Goal: Task Accomplishment & Management: Manage account settings

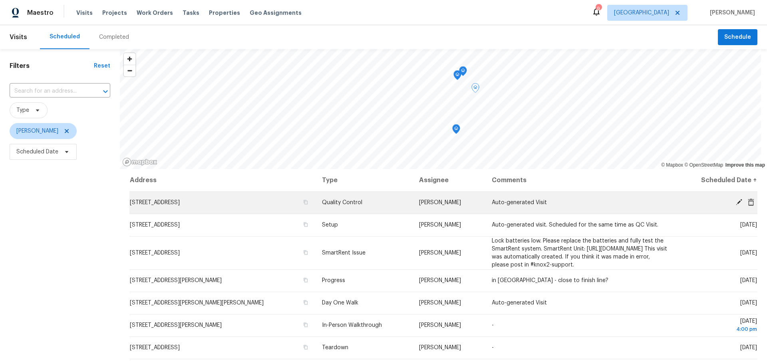
click at [735, 203] on icon at bounding box center [738, 202] width 7 height 7
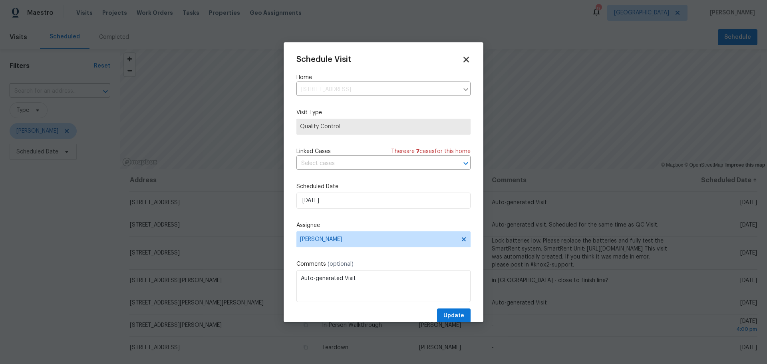
click at [461, 58] on icon at bounding box center [465, 59] width 9 height 9
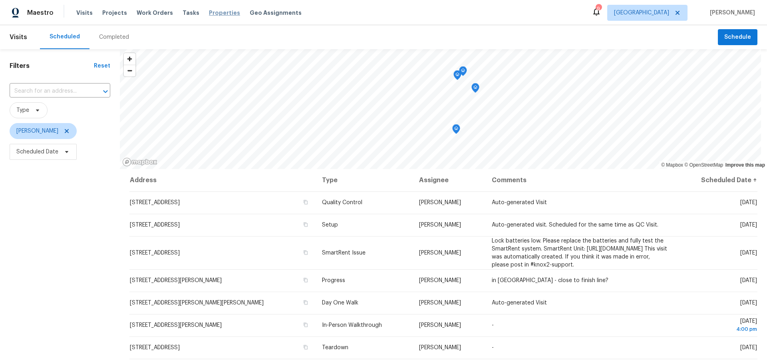
click at [213, 11] on span "Properties" at bounding box center [224, 13] width 31 height 8
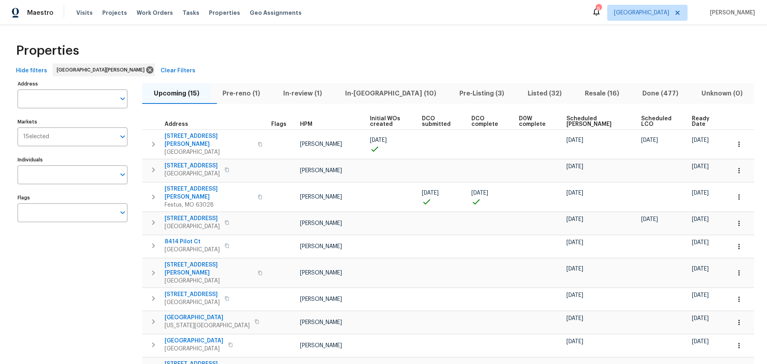
click at [369, 90] on span "In-reno (10)" at bounding box center [390, 93] width 105 height 11
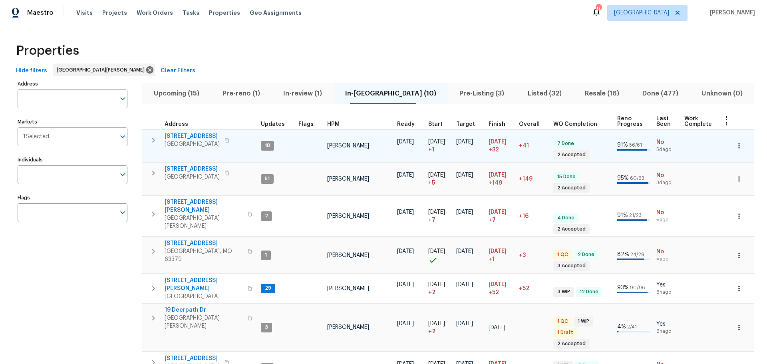
click at [199, 137] on span "2132 Ridgedale Dr" at bounding box center [192, 136] width 55 height 8
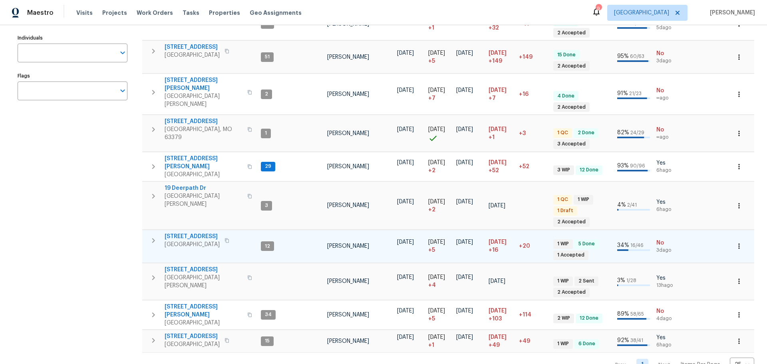
scroll to position [122, 0]
click at [196, 232] on span "5655 Chalet Hill Dr" at bounding box center [192, 236] width 55 height 8
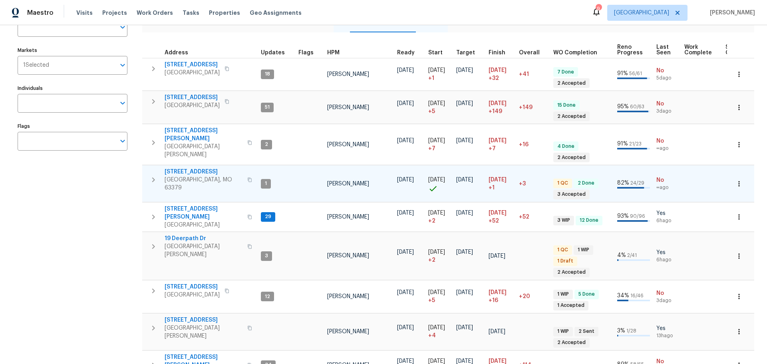
scroll to position [0, 0]
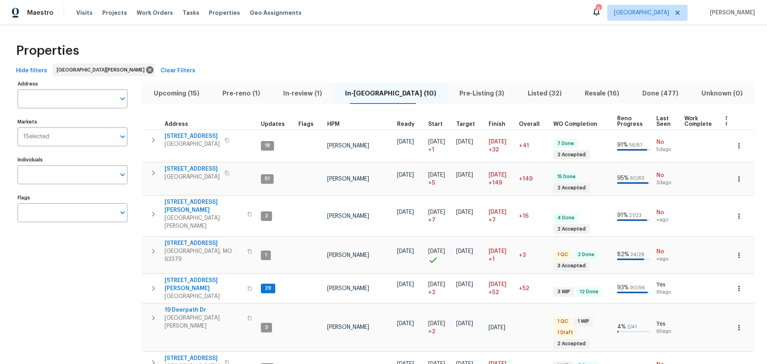
click at [463, 89] on span "Pre-Listing (3)" at bounding box center [482, 93] width 58 height 11
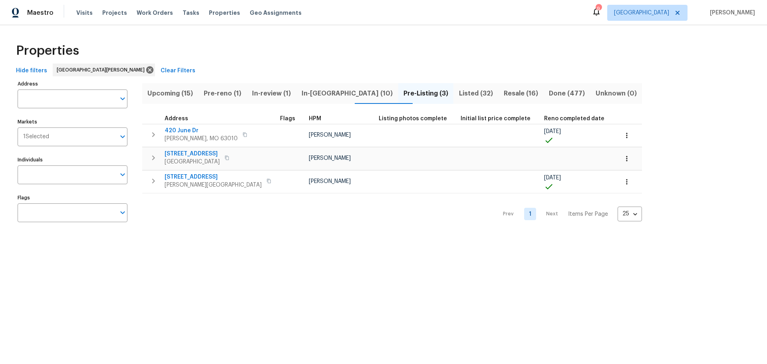
click at [458, 96] on span "Listed (32)" at bounding box center [475, 93] width 35 height 11
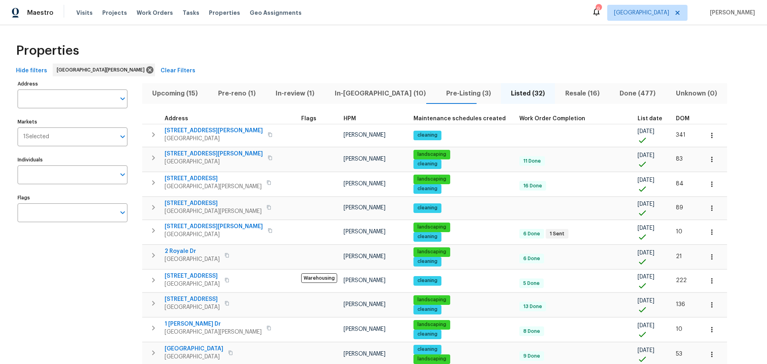
click at [506, 95] on span "Listed (32)" at bounding box center [528, 93] width 45 height 11
click at [560, 91] on span "Resale (16)" at bounding box center [582, 93] width 45 height 11
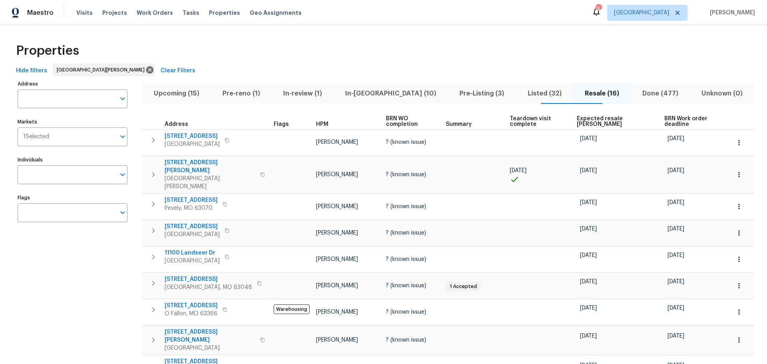
click at [587, 116] on span "Expected resale COE" at bounding box center [614, 121] width 74 height 11
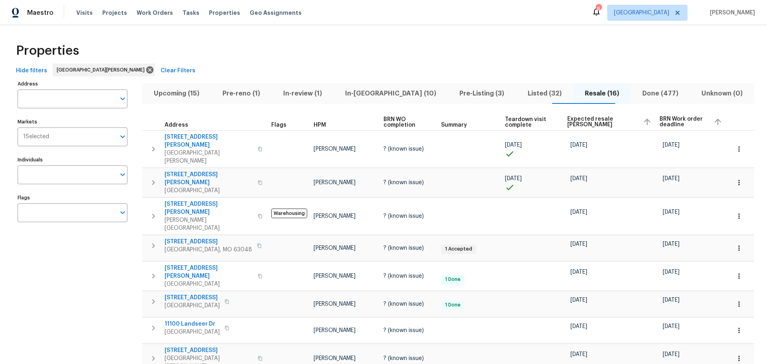
click at [165, 91] on span "Upcoming (15)" at bounding box center [176, 93] width 59 height 11
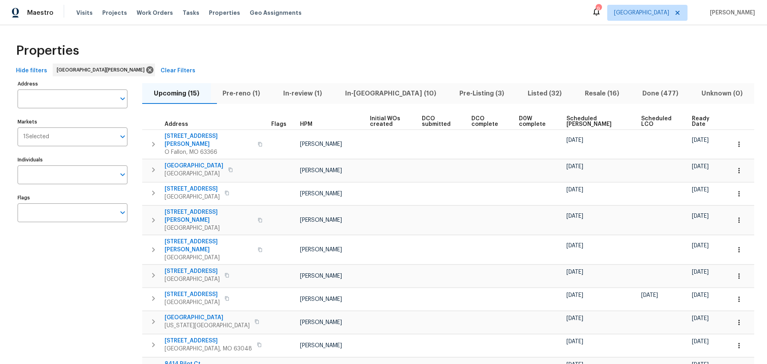
click at [592, 123] on span "Scheduled COE" at bounding box center [596, 121] width 61 height 11
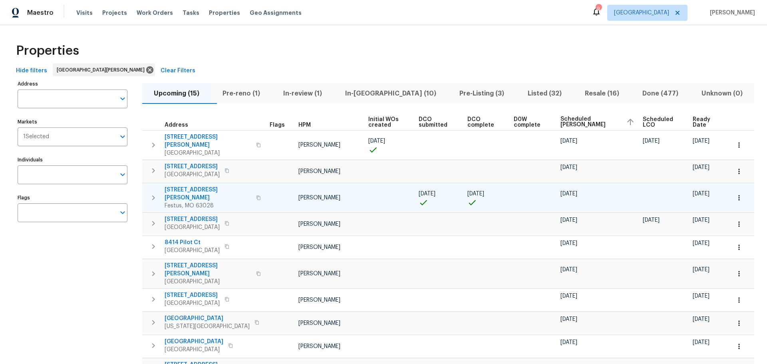
click at [731, 192] on button "button" at bounding box center [739, 198] width 18 height 18
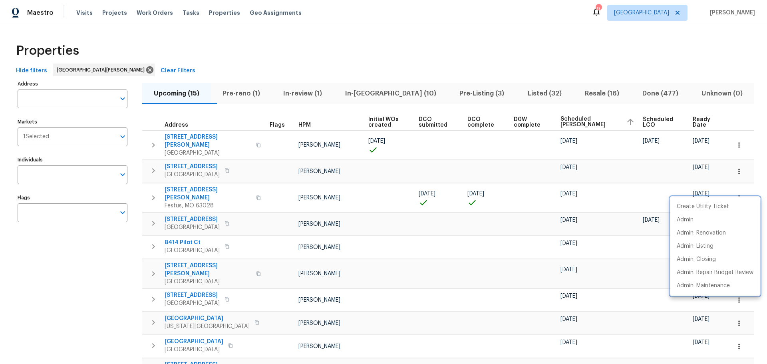
click at [171, 184] on div at bounding box center [383, 182] width 767 height 364
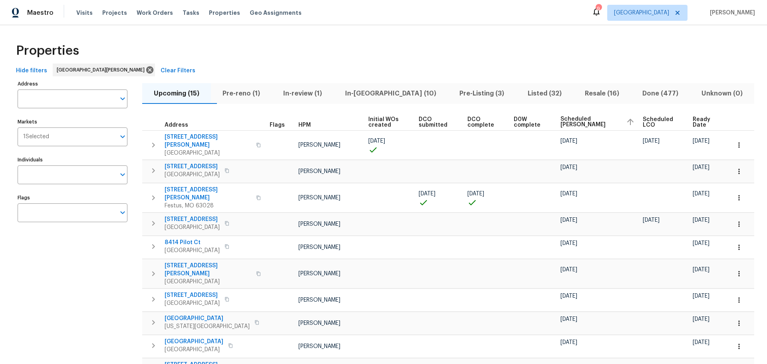
click at [171, 186] on span "807 Huber St" at bounding box center [208, 194] width 87 height 16
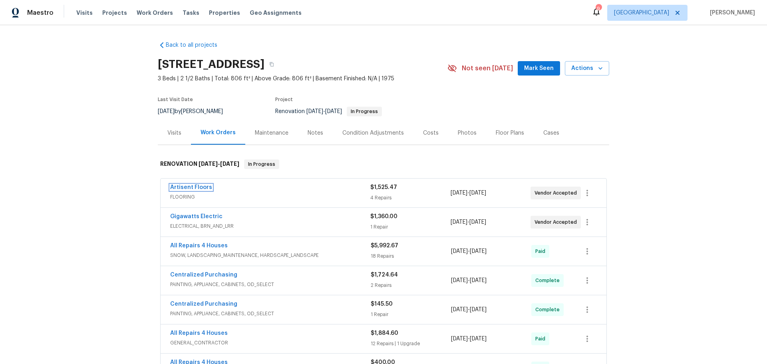
click at [193, 189] on link "Artisent Floors" at bounding box center [191, 188] width 42 height 6
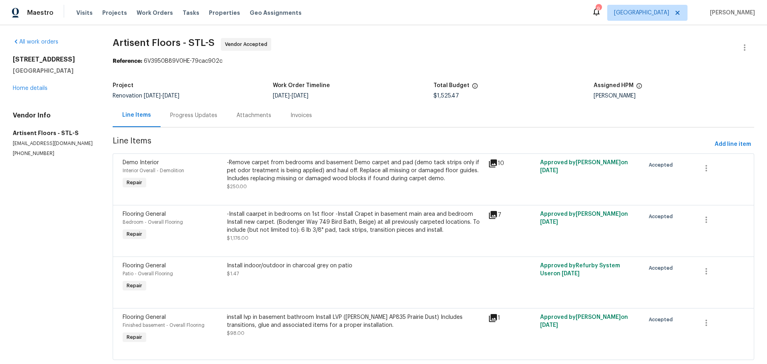
click at [199, 122] on div "Progress Updates" at bounding box center [194, 115] width 66 height 24
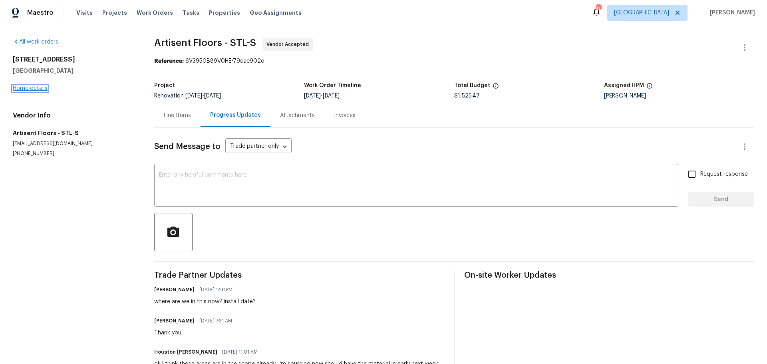
click at [32, 89] on link "Home details" at bounding box center [30, 88] width 35 height 6
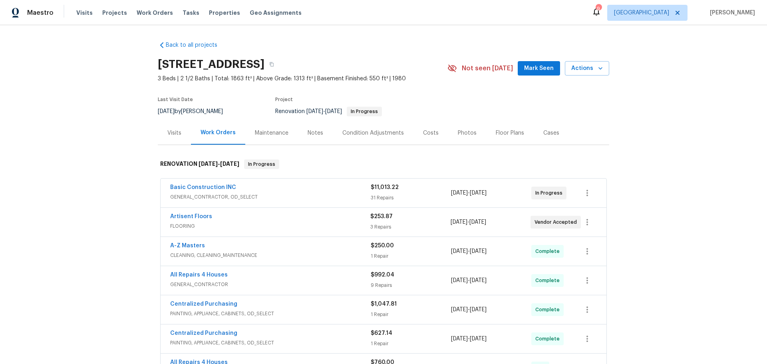
click at [536, 67] on span "Mark Seen" at bounding box center [539, 69] width 30 height 10
click at [316, 128] on div "Notes" at bounding box center [315, 133] width 35 height 24
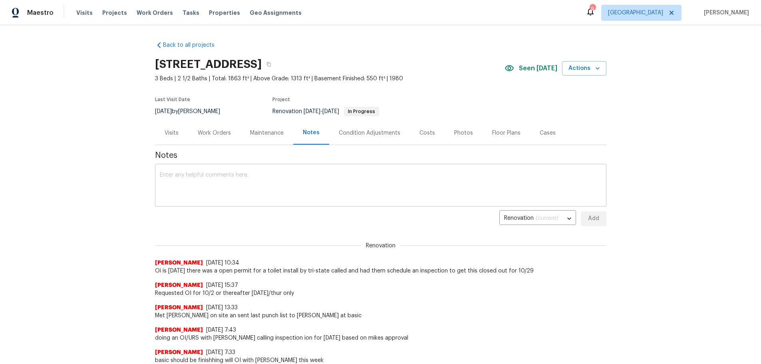
click at [295, 181] on textarea at bounding box center [381, 186] width 442 height 28
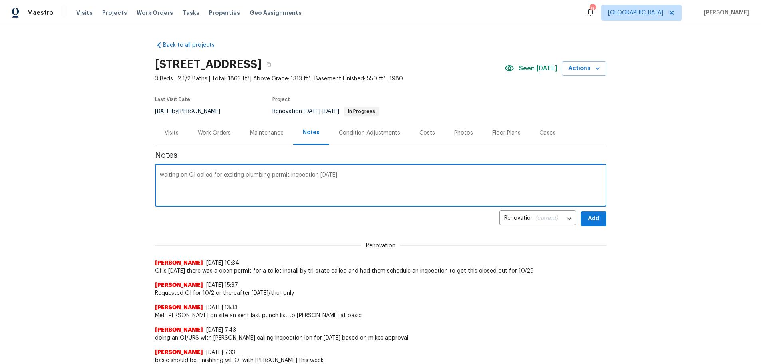
type textarea "waiting on OI called for exsiting plumbing permit inspection today"
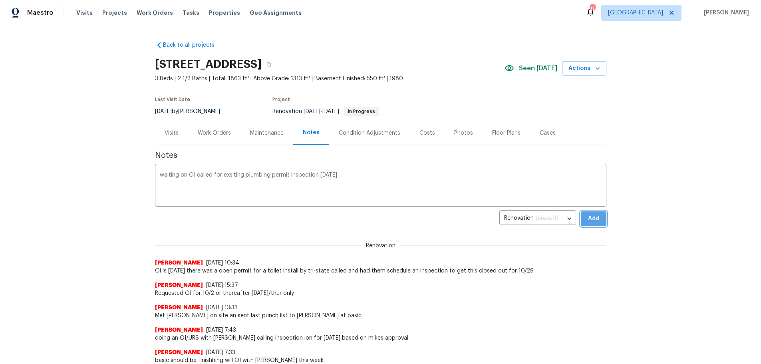
click at [590, 224] on button "Add" at bounding box center [594, 218] width 26 height 15
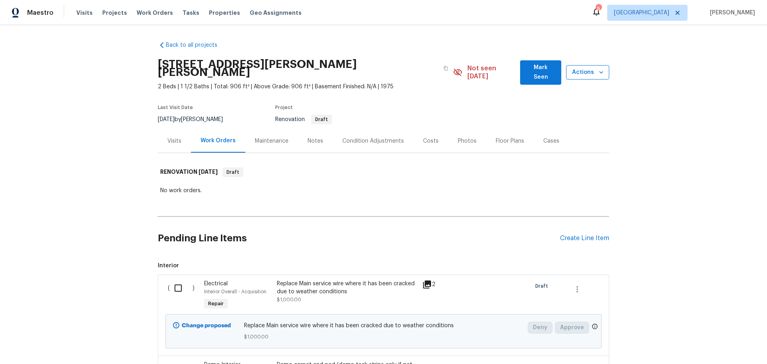
click at [597, 73] on span "Actions" at bounding box center [587, 73] width 30 height 10
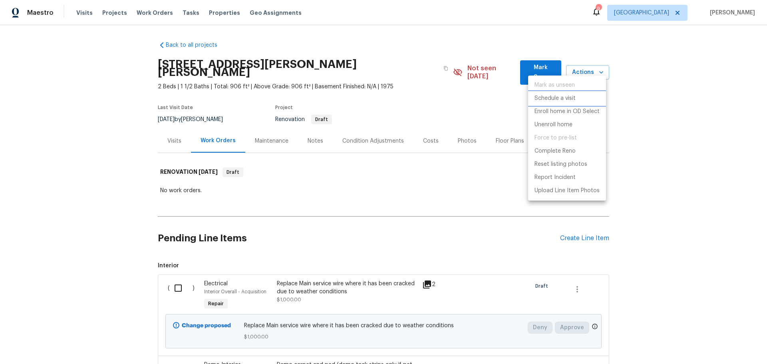
click at [576, 100] on li "Schedule a visit" at bounding box center [567, 98] width 78 height 13
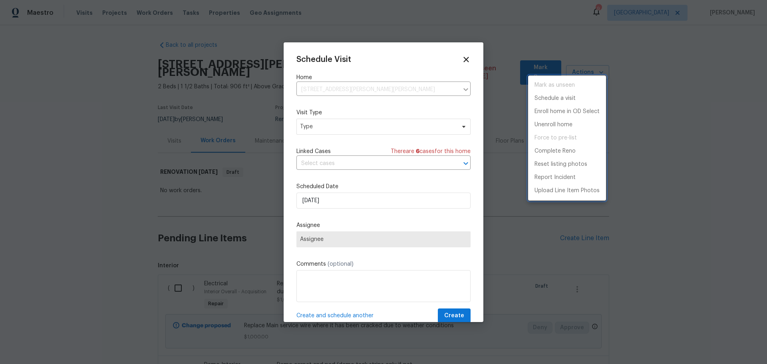
click at [344, 130] on div at bounding box center [383, 182] width 767 height 364
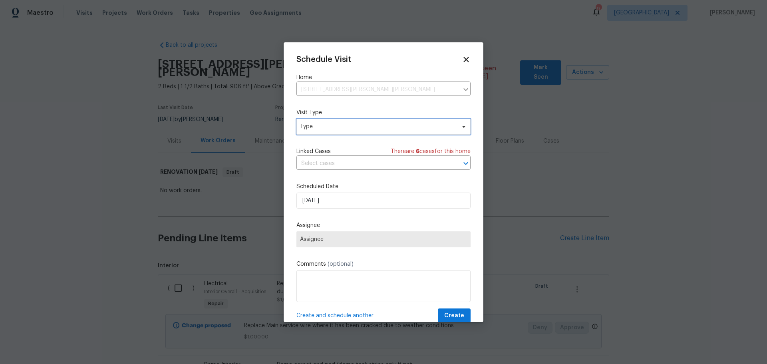
click at [349, 131] on span "Type" at bounding box center [383, 127] width 174 height 16
type input "d"
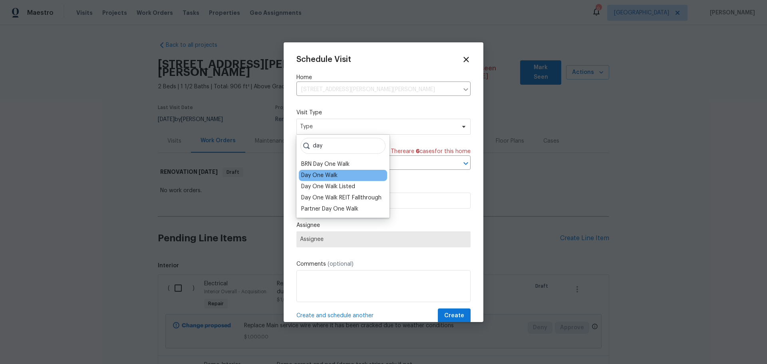
type input "day"
click at [357, 179] on div "Day One Walk" at bounding box center [343, 175] width 88 height 11
click at [327, 177] on div "Day One Walk" at bounding box center [319, 175] width 36 height 8
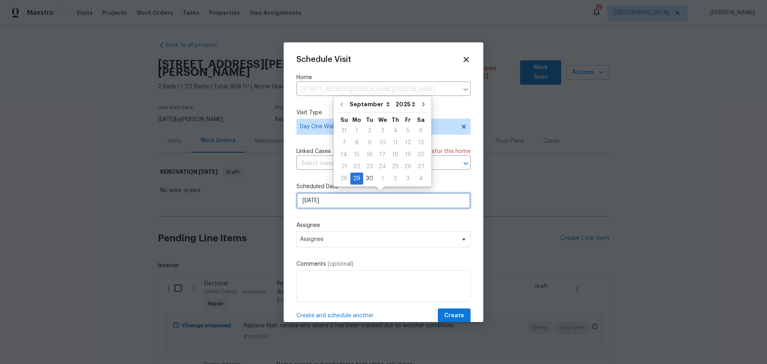
click at [339, 202] on input "9/29/2025" at bounding box center [383, 201] width 174 height 16
click at [353, 178] on div "29" at bounding box center [356, 178] width 13 height 11
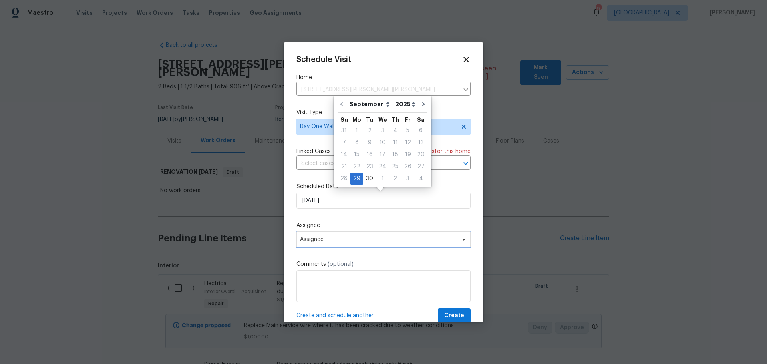
click at [358, 240] on span "Assignee" at bounding box center [378, 239] width 157 height 6
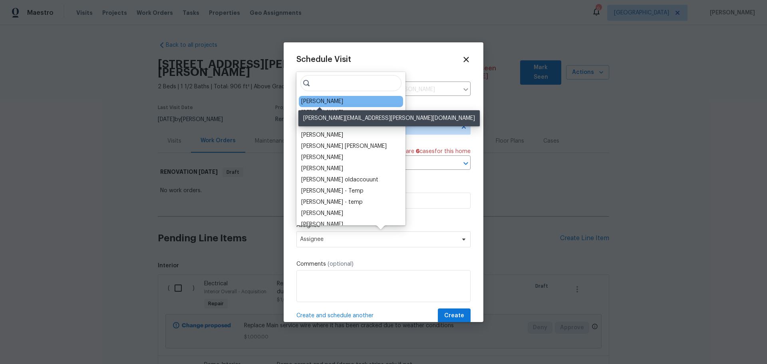
click at [332, 102] on div "[PERSON_NAME]" at bounding box center [322, 101] width 42 height 8
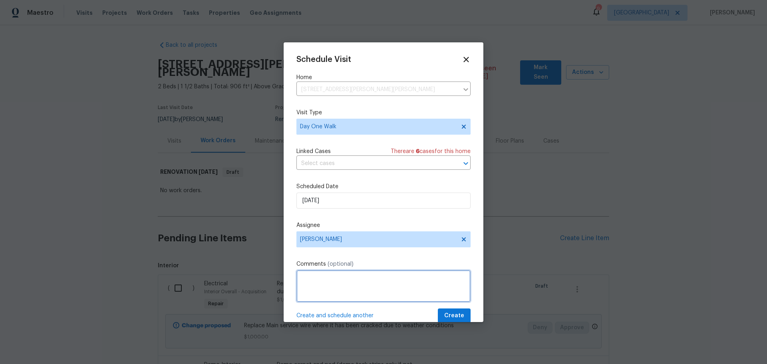
click at [407, 277] on textarea at bounding box center [383, 286] width 174 height 32
type textarea "D0W"
click at [444, 317] on span "Create" at bounding box center [454, 316] width 20 height 10
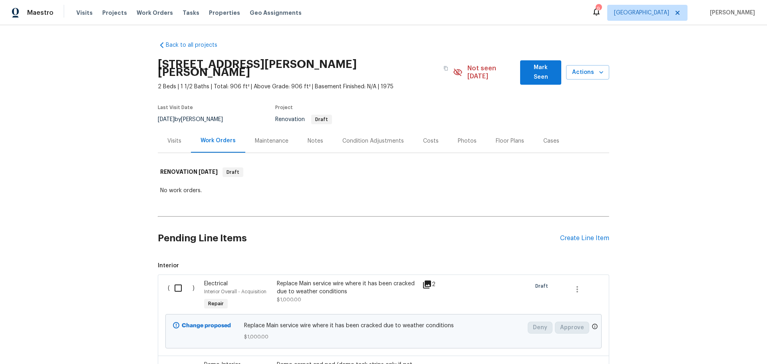
click at [431, 137] on div "Costs" at bounding box center [431, 141] width 16 height 8
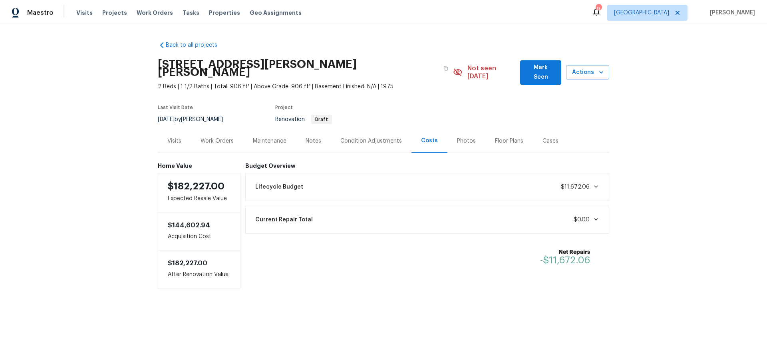
click at [289, 138] on div "Maintenance" at bounding box center [269, 141] width 53 height 24
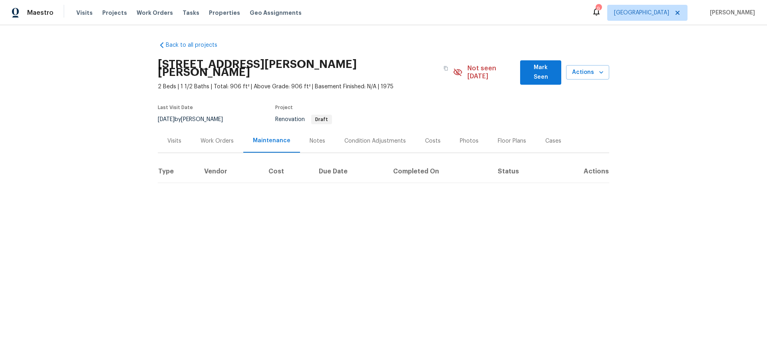
click at [303, 138] on div "Notes" at bounding box center [317, 141] width 35 height 24
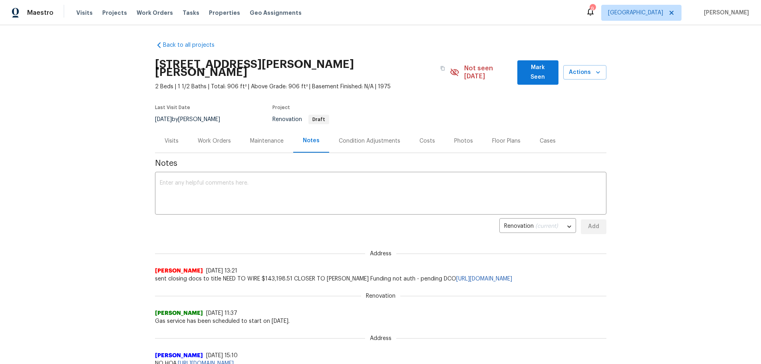
click at [204, 137] on div "Work Orders" at bounding box center [214, 141] width 52 height 24
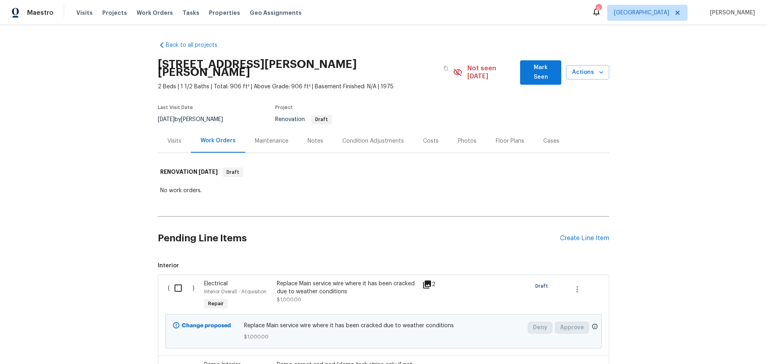
click at [267, 137] on div "Maintenance" at bounding box center [271, 141] width 53 height 24
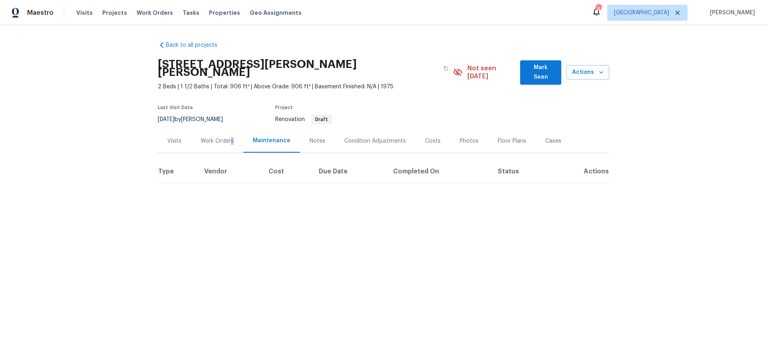
click at [228, 138] on div "Work Orders" at bounding box center [217, 141] width 52 height 24
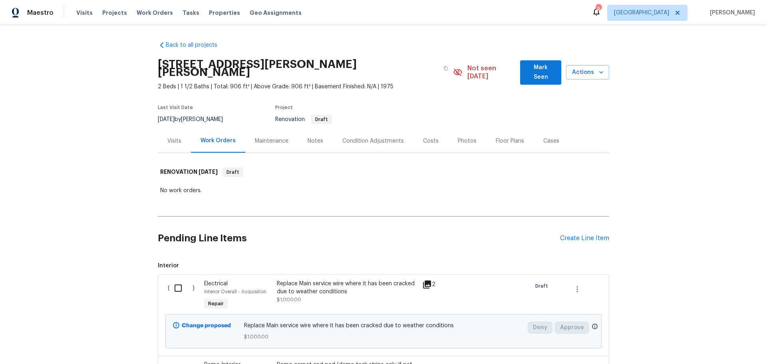
click at [212, 137] on div "Work Orders" at bounding box center [218, 141] width 35 height 8
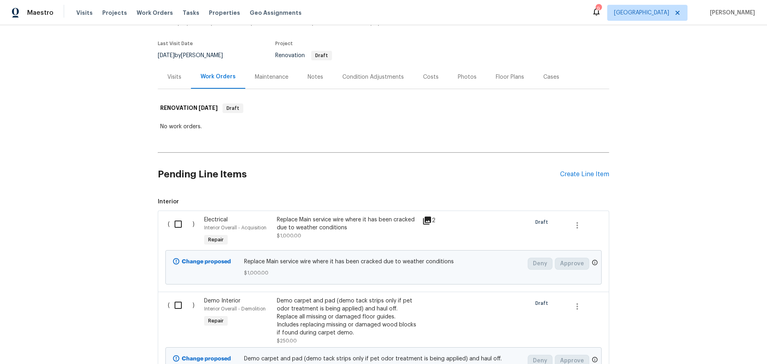
scroll to position [80, 0]
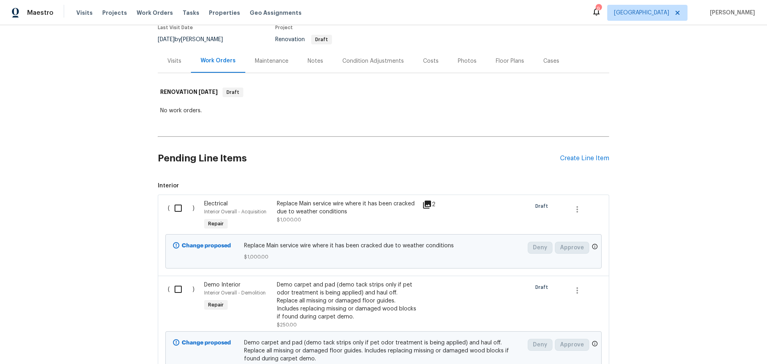
click at [393, 207] on div "Replace Main service wire where it has been cracked due to weather conditions" at bounding box center [347, 208] width 141 height 16
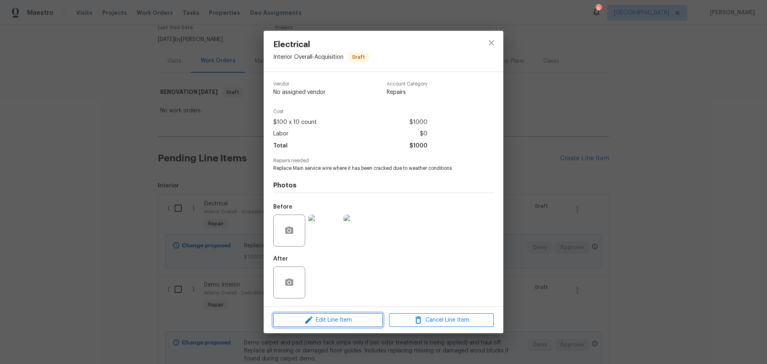
click at [346, 320] on span "Edit Line Item" at bounding box center [328, 320] width 105 height 10
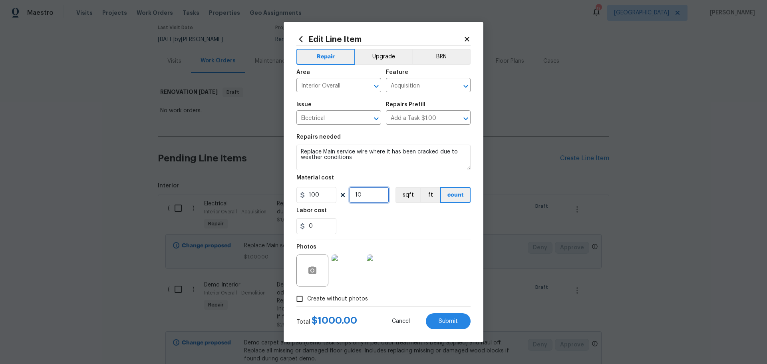
click at [366, 196] on input "10" at bounding box center [369, 195] width 40 height 16
type input "5"
click at [446, 321] on span "Submit" at bounding box center [448, 321] width 19 height 6
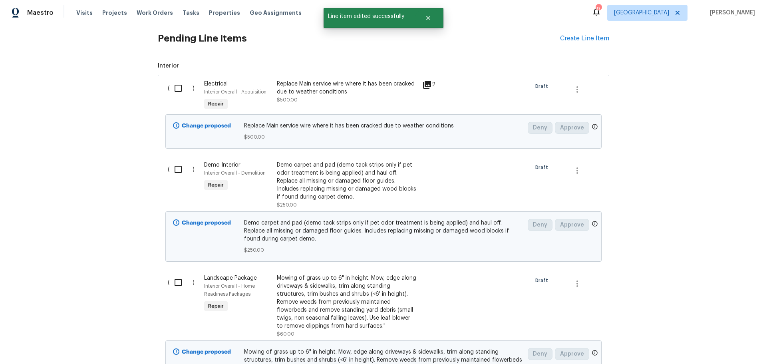
scroll to position [240, 0]
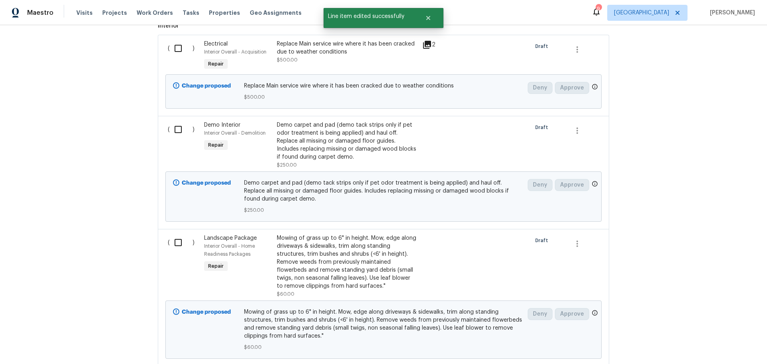
click at [378, 152] on div "Demo carpet and pad (demo tack strips only if pet odor treatment is being appli…" at bounding box center [347, 141] width 141 height 40
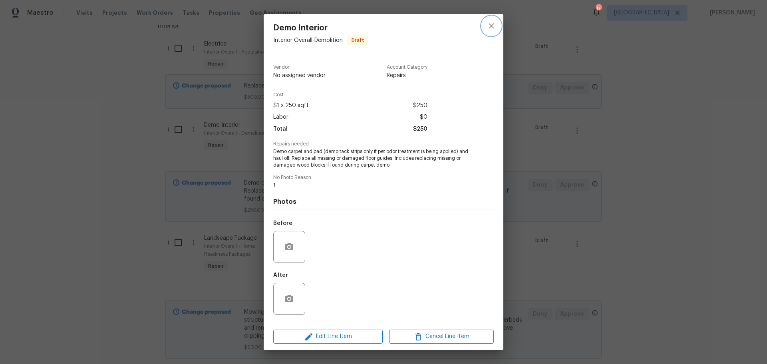
click at [495, 29] on icon "close" at bounding box center [491, 26] width 10 height 10
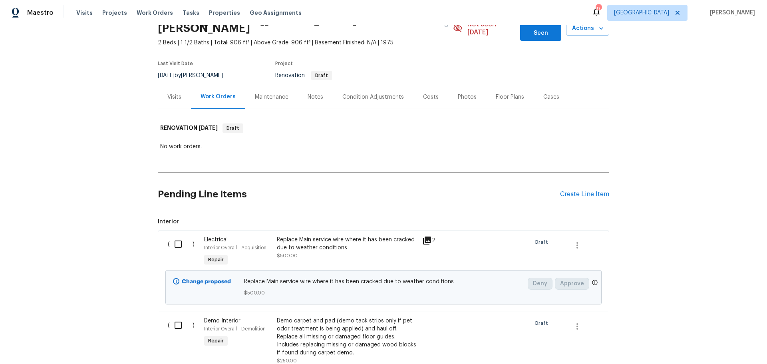
scroll to position [0, 0]
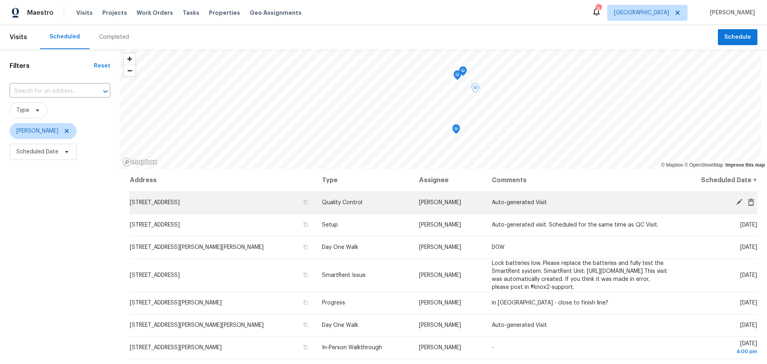
click at [735, 202] on icon at bounding box center [738, 202] width 7 height 7
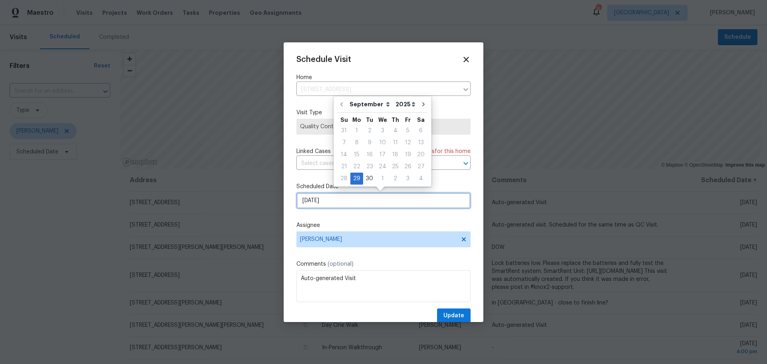
click at [350, 201] on input "9/29/2025" at bounding box center [383, 201] width 174 height 16
click at [382, 177] on div "1" at bounding box center [382, 178] width 13 height 11
type input "10/1/2025"
select select "9"
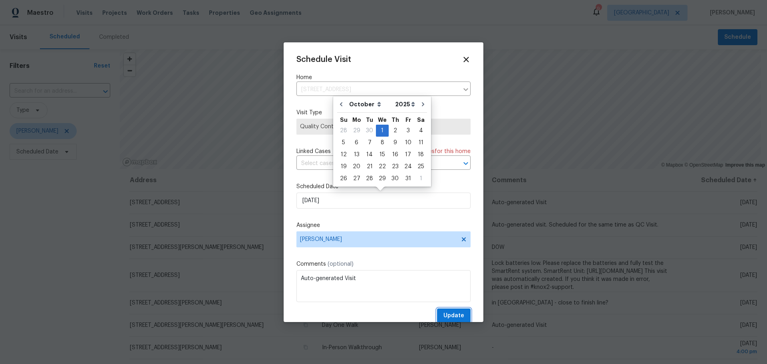
click at [452, 312] on span "Update" at bounding box center [453, 316] width 21 height 10
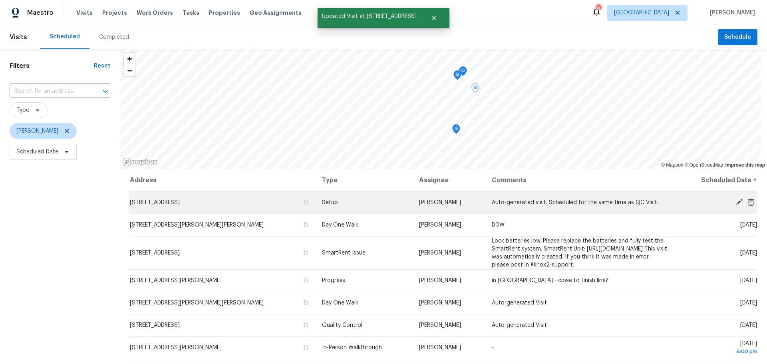
click at [735, 205] on icon at bounding box center [738, 202] width 7 height 7
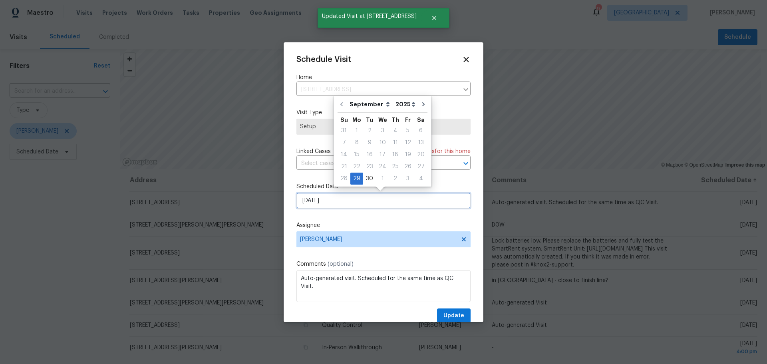
click at [363, 202] on input "9/29/2025" at bounding box center [383, 201] width 174 height 16
click at [376, 183] on div "1" at bounding box center [382, 178] width 13 height 11
type input "10/1/2025"
select select "9"
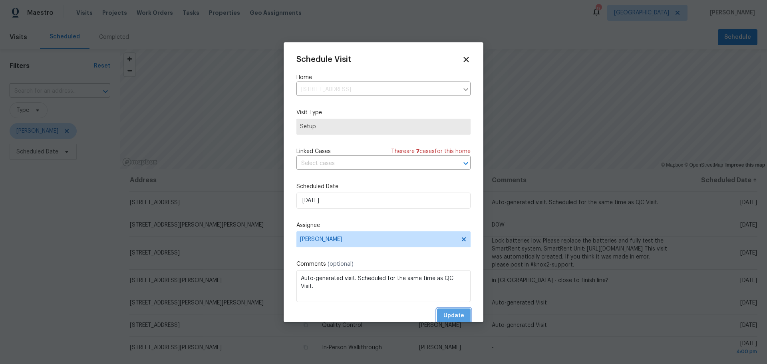
click at [446, 315] on span "Update" at bounding box center [453, 316] width 21 height 10
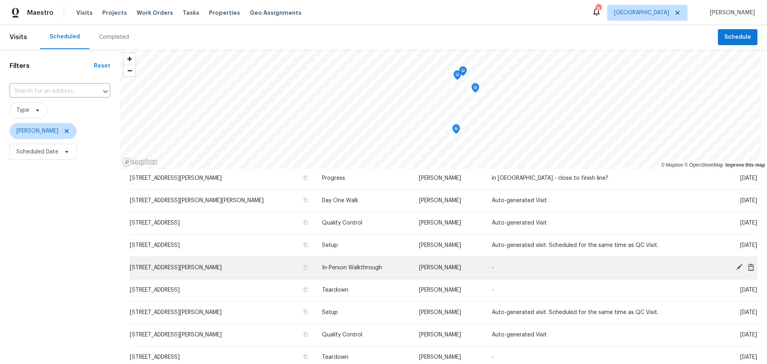
scroll to position [40, 0]
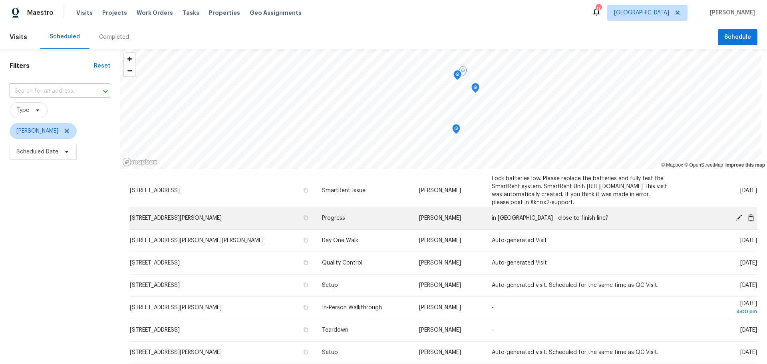
click at [216, 221] on span "[STREET_ADDRESS][PERSON_NAME]" at bounding box center [176, 218] width 92 height 6
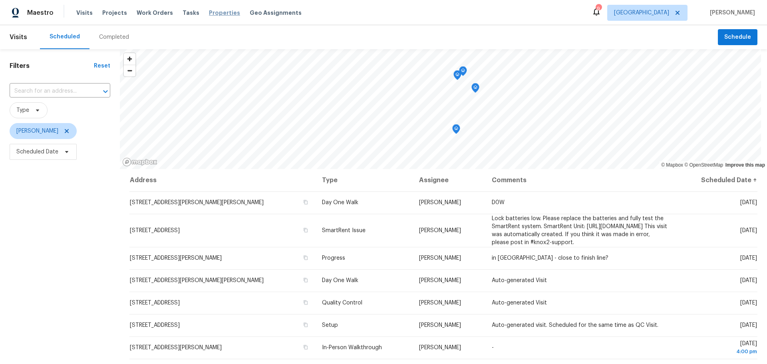
click at [216, 15] on span "Properties" at bounding box center [224, 13] width 31 height 8
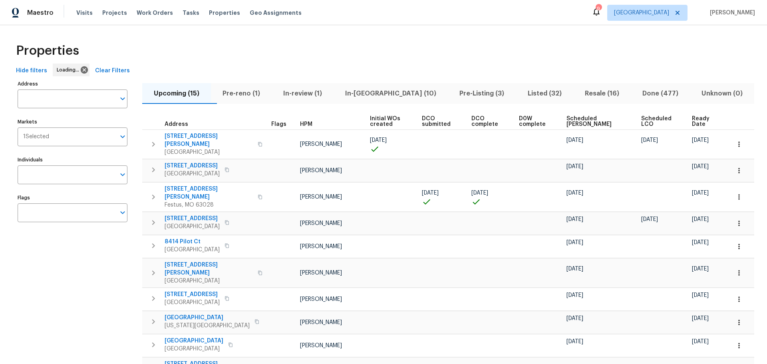
click at [367, 93] on span "In-reno (10)" at bounding box center [390, 93] width 105 height 11
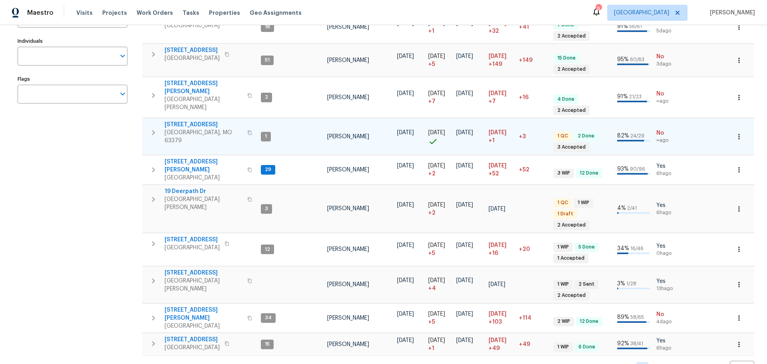
scroll to position [122, 0]
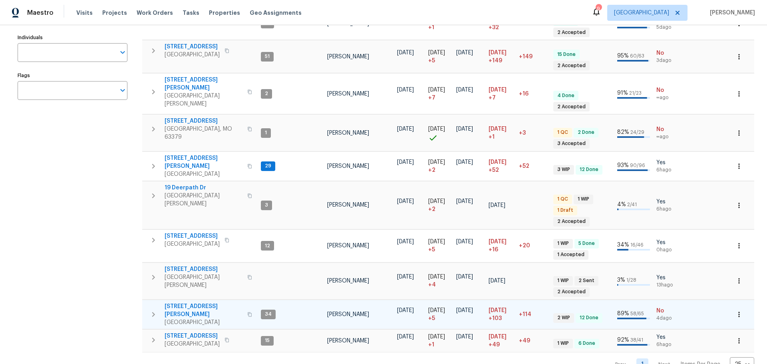
click at [193, 302] on span "4642 Theiss Rd" at bounding box center [204, 310] width 78 height 16
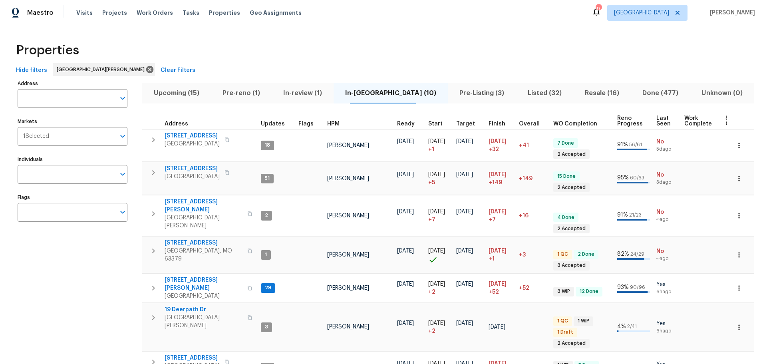
scroll to position [0, 0]
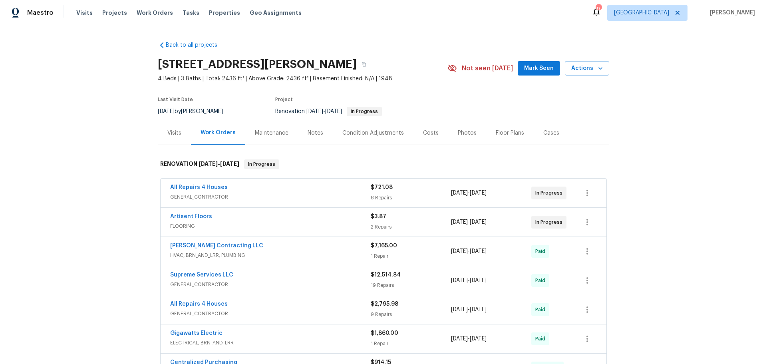
click at [302, 136] on div "Notes" at bounding box center [315, 133] width 35 height 24
